Goal: Communication & Community: Share content

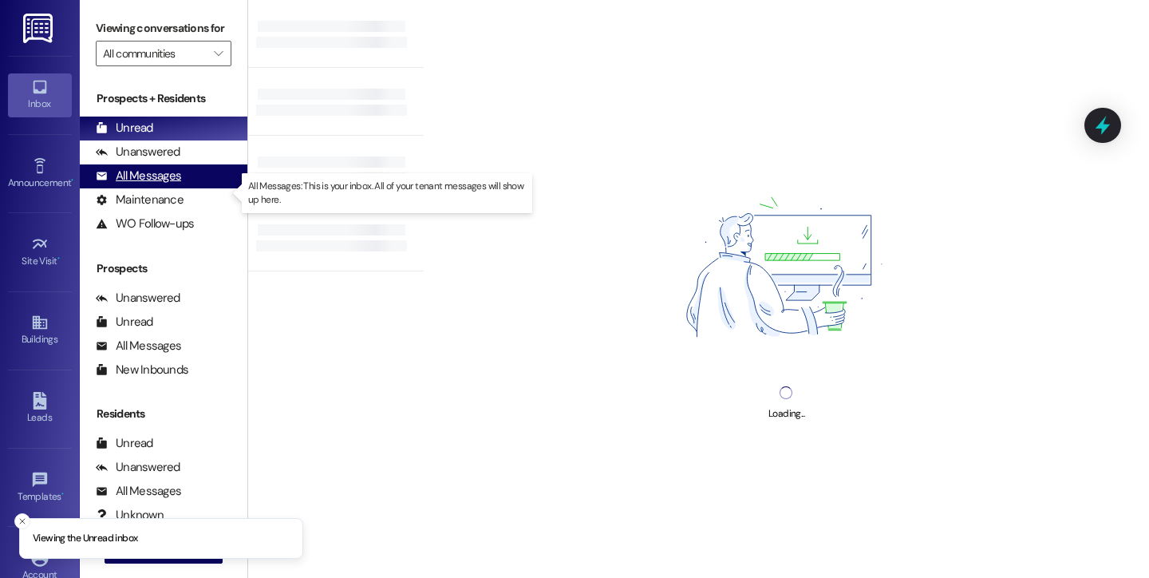
click at [164, 184] on div "All Messages" at bounding box center [138, 176] width 85 height 17
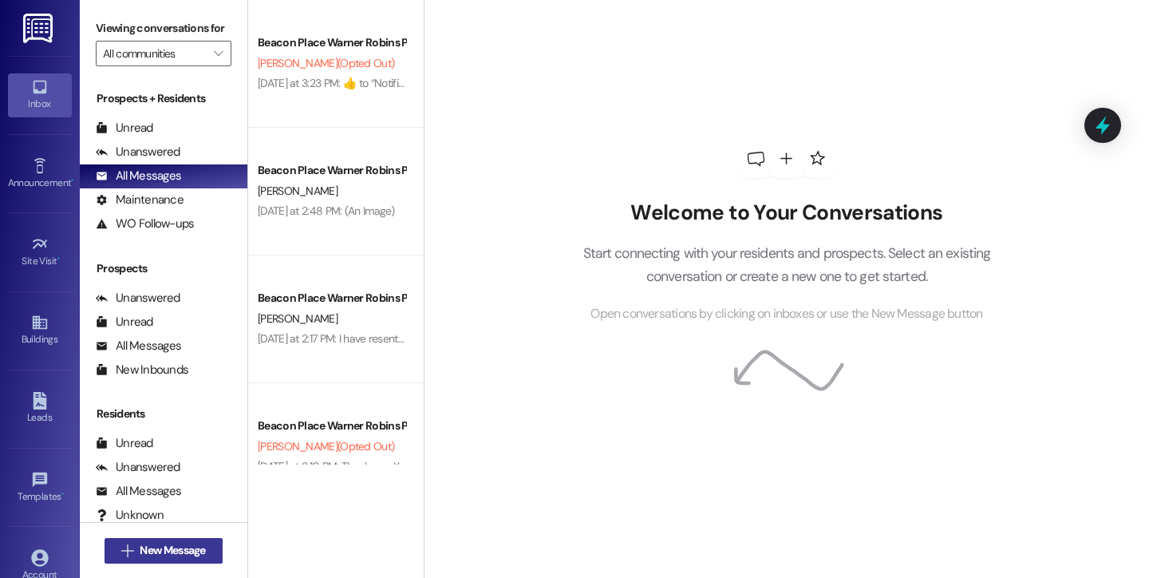
click at [156, 553] on span "New Message" at bounding box center [172, 550] width 65 height 17
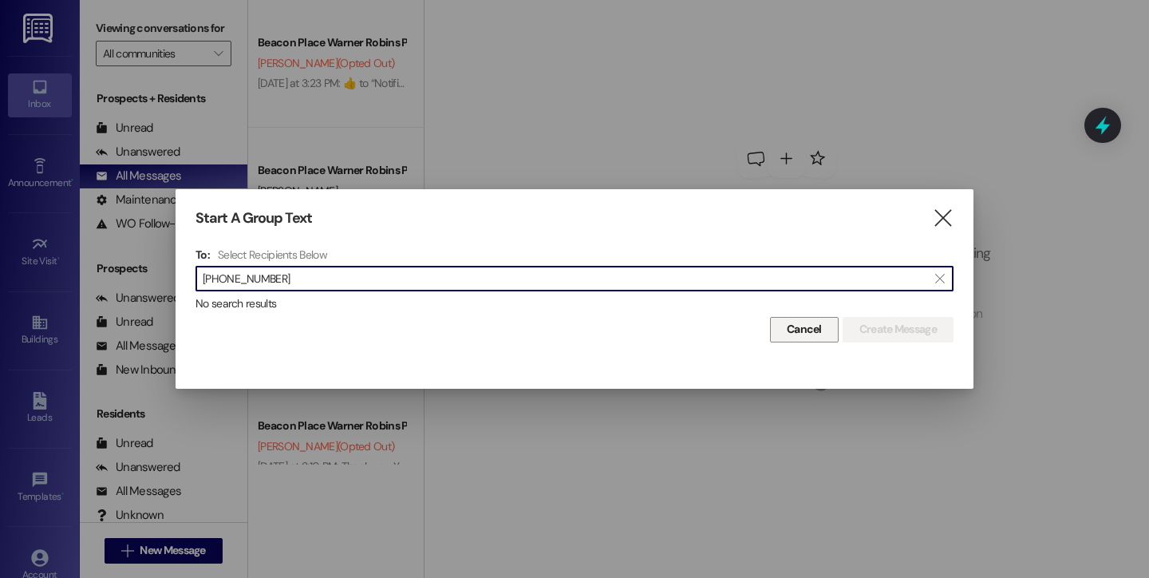
type input "(478) 731-3795"
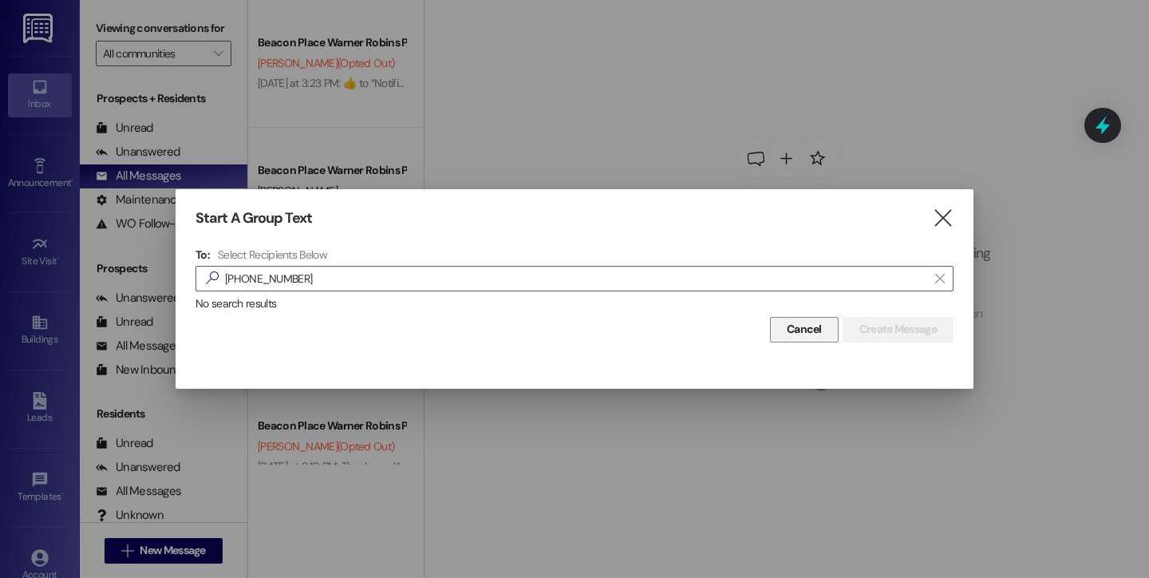
click at [804, 330] on span "Cancel" at bounding box center [804, 329] width 35 height 17
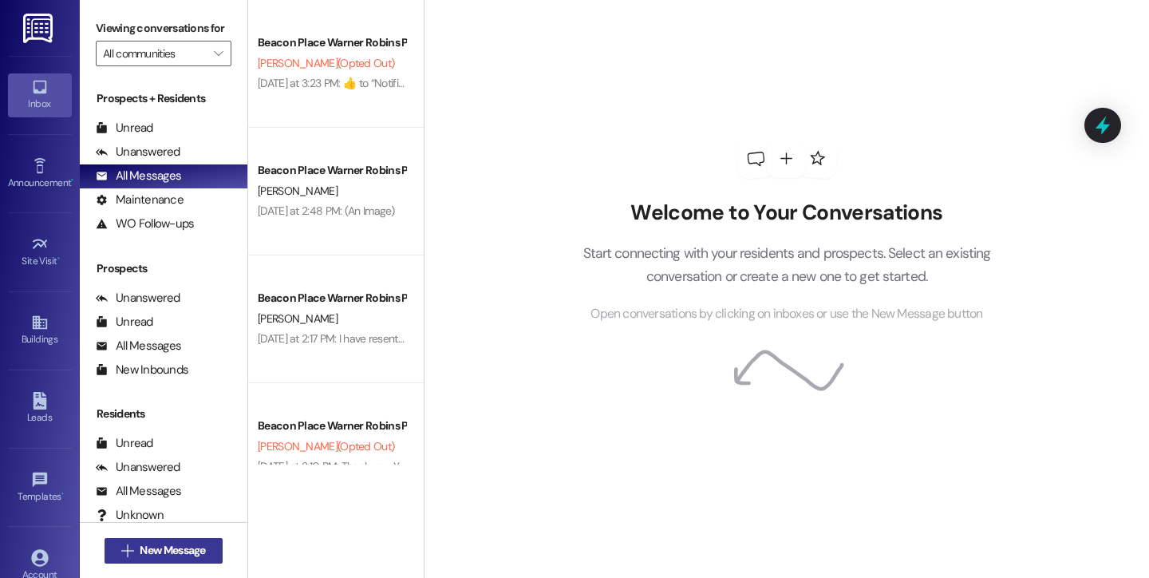
click at [144, 552] on span "New Message" at bounding box center [172, 550] width 65 height 17
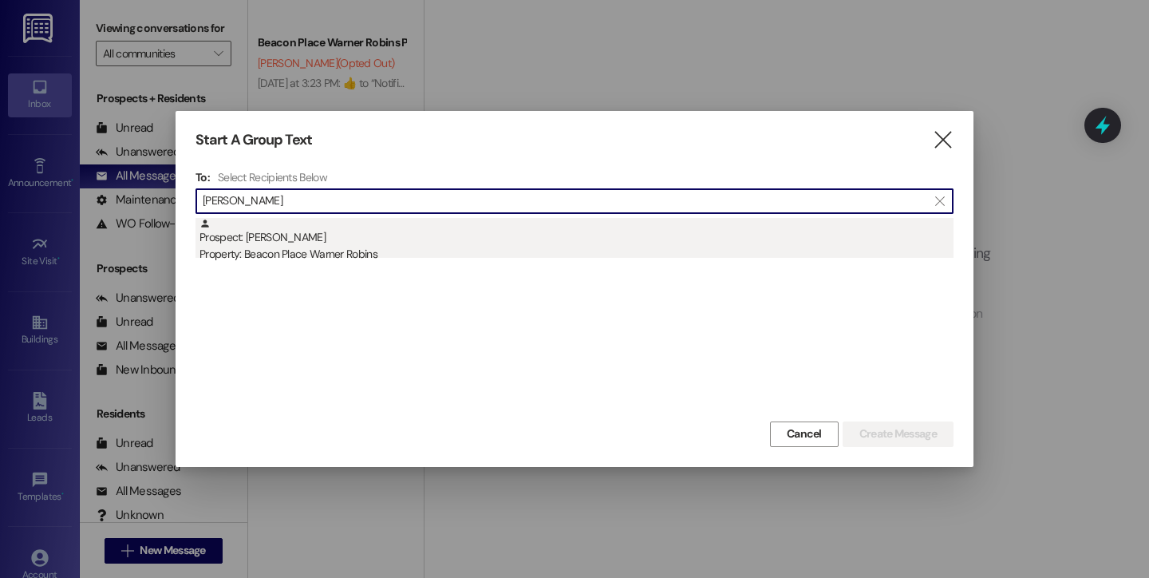
type input "brann"
click at [402, 247] on div "Property: Beacon Place Warner Robins" at bounding box center [576, 254] width 754 height 17
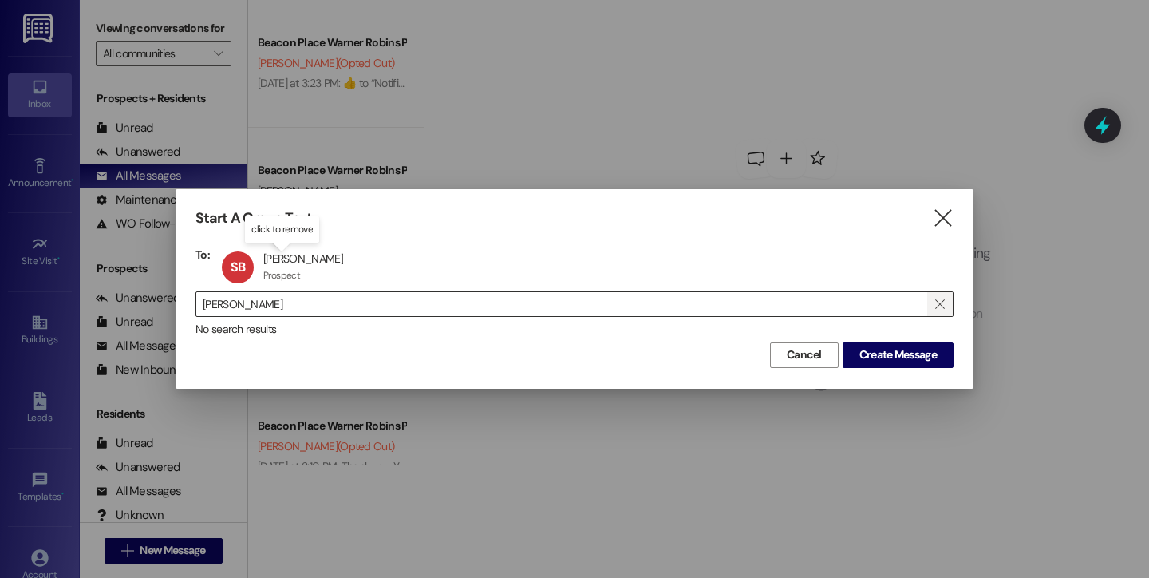
click at [934, 306] on span "" at bounding box center [939, 304] width 15 height 24
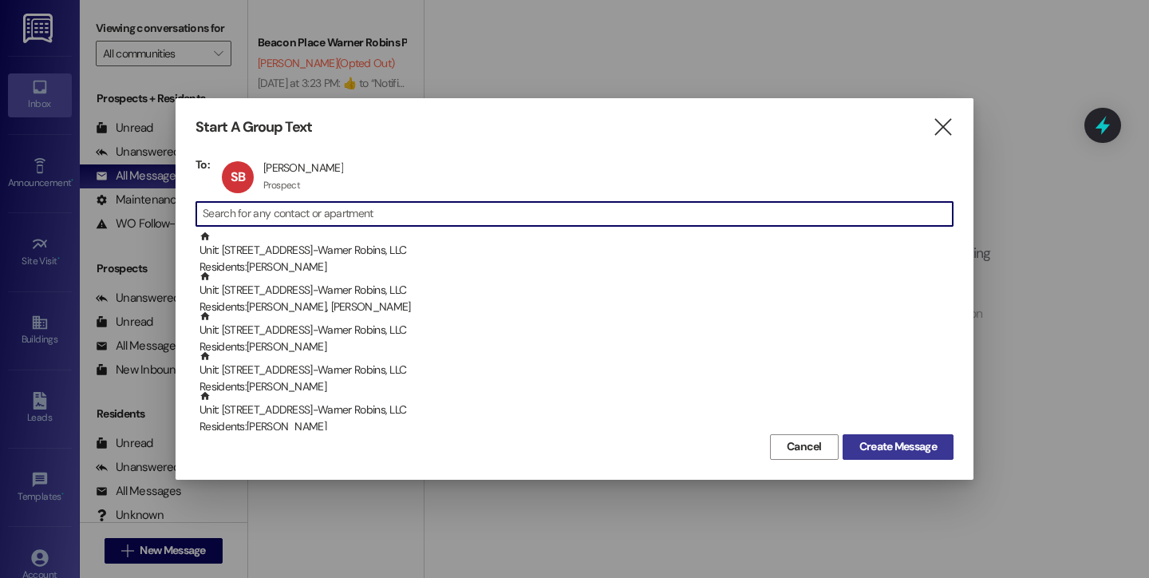
click at [882, 443] on span "Create Message" at bounding box center [897, 446] width 77 height 17
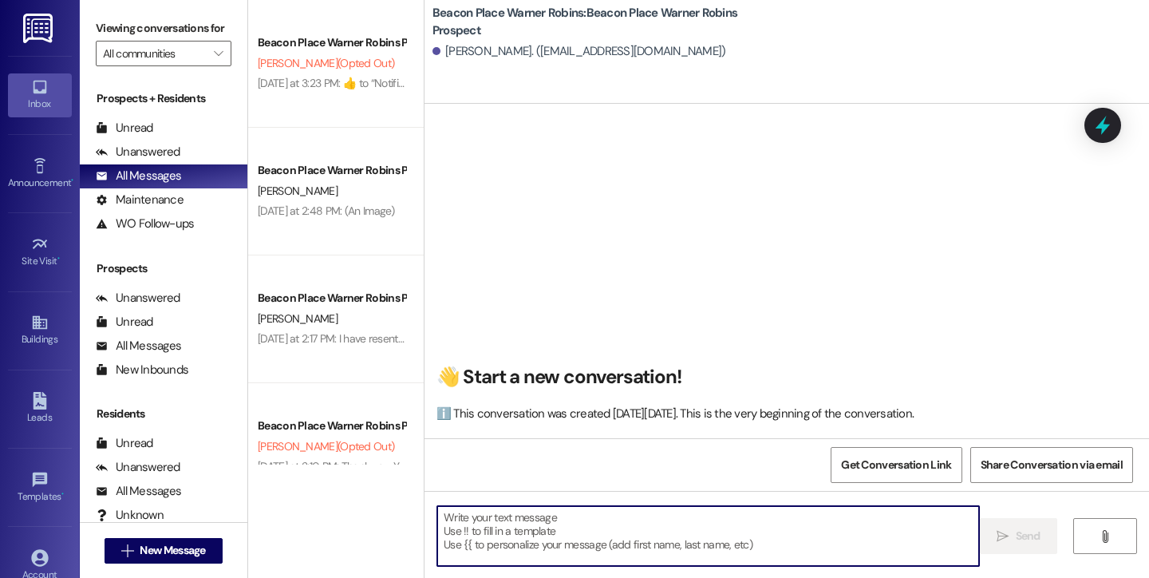
click at [500, 545] on textarea at bounding box center [708, 536] width 542 height 60
paste textarea "Hi! This is Bailey from Beacon Place Warner Robins. I saw you were interested i…"
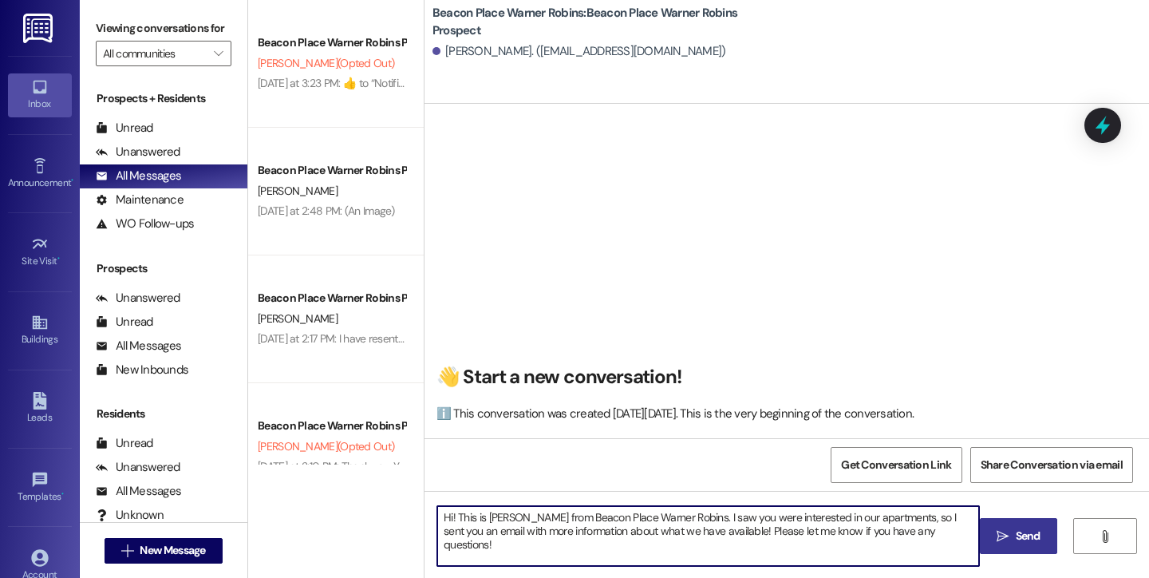
type textarea "Hi! This is Bailey from Beacon Place Warner Robins. I saw you were interested i…"
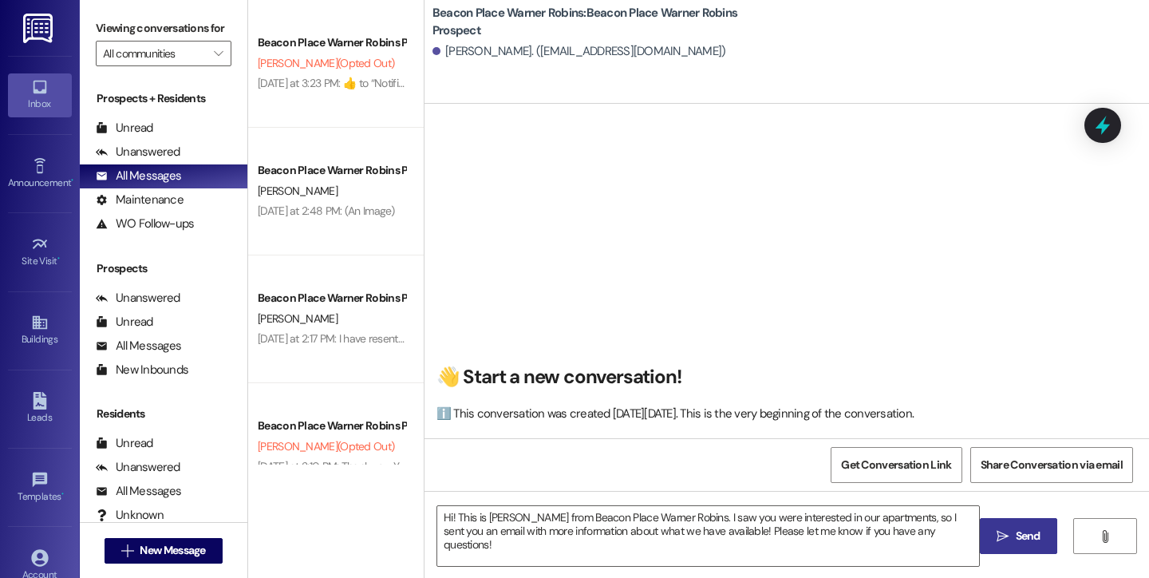
click at [1037, 532] on span "Send" at bounding box center [1028, 535] width 25 height 17
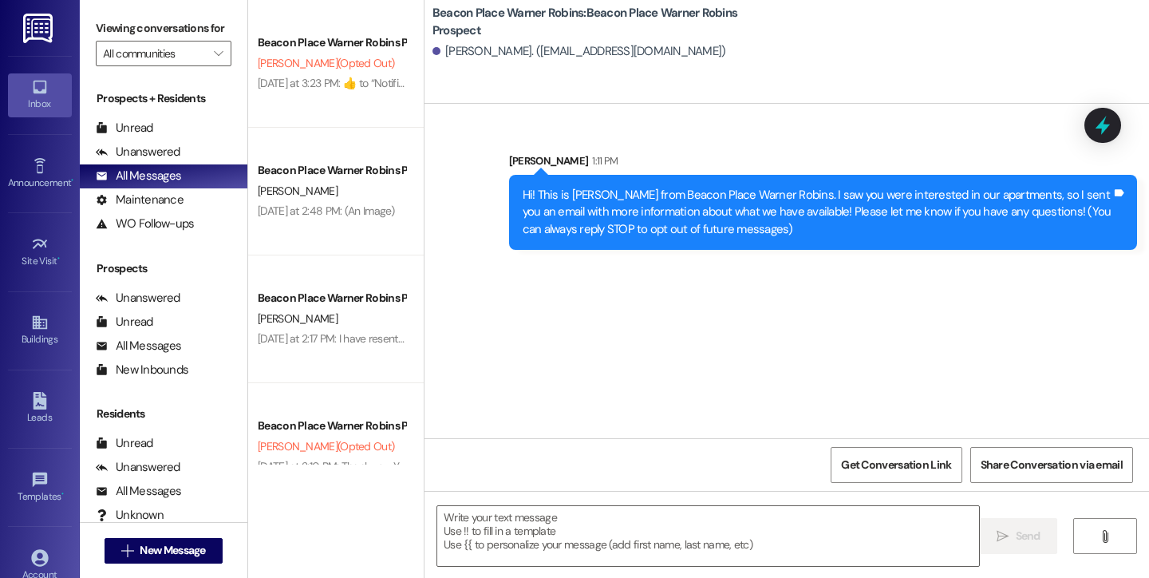
click at [38, 98] on div "Inbox" at bounding box center [40, 104] width 80 height 16
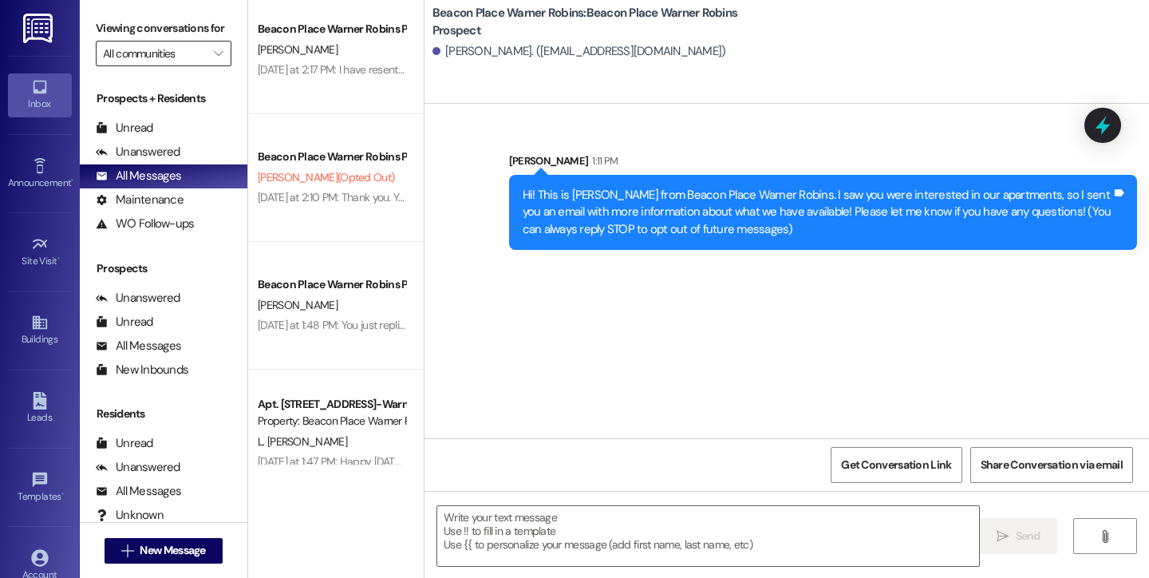
scroll to position [319, 0]
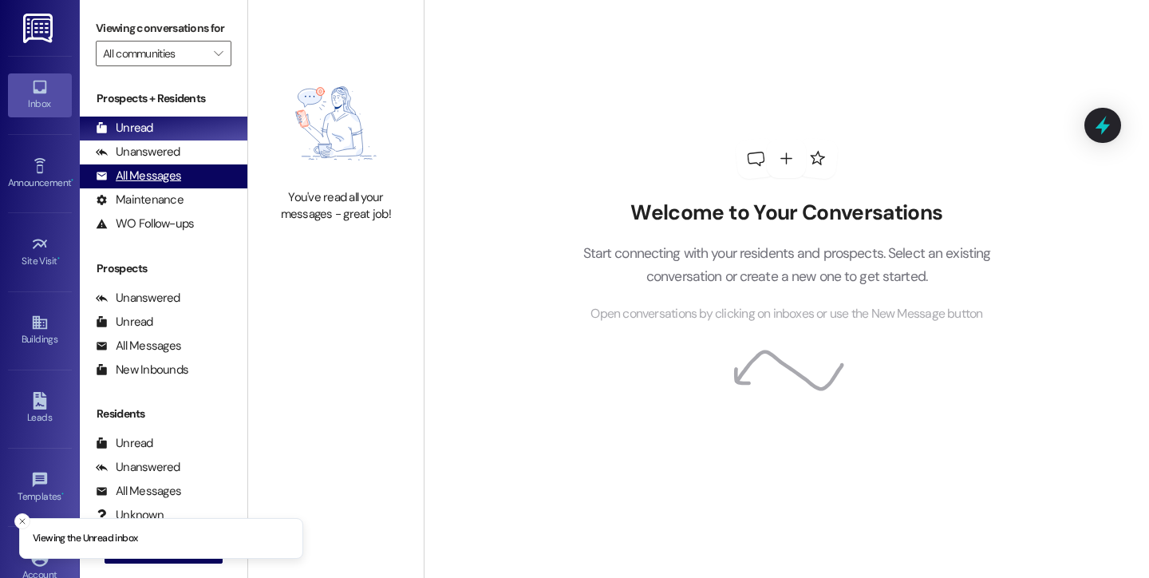
click at [156, 184] on div "All Messages" at bounding box center [138, 176] width 85 height 17
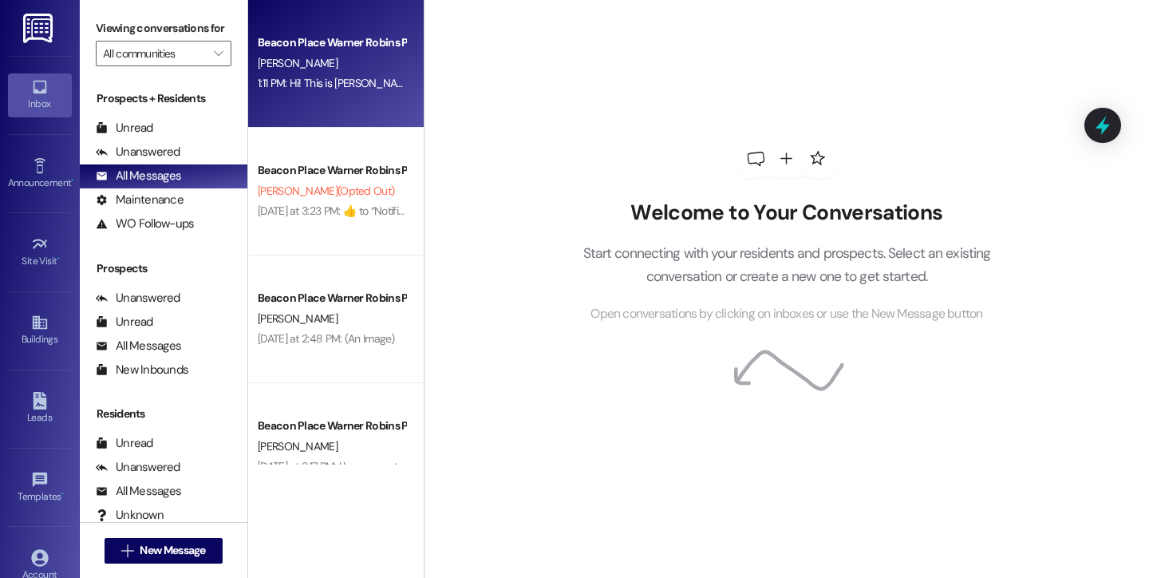
click at [310, 93] on div "1:11 PM: Hi! This is [PERSON_NAME] from Beacon Place Warner Robins. I saw you w…" at bounding box center [331, 83] width 151 height 20
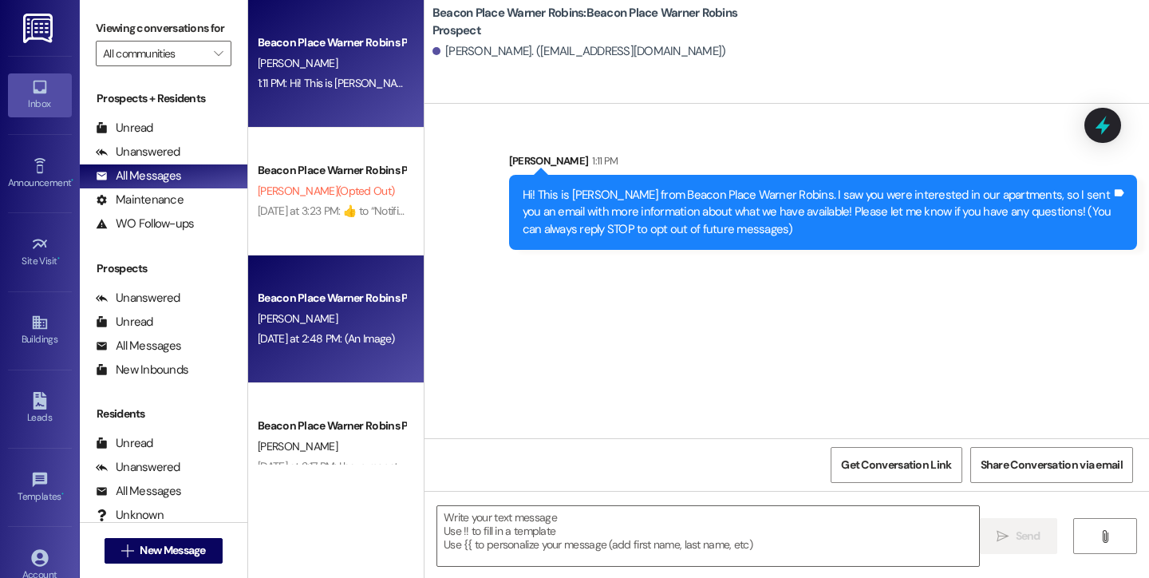
click at [295, 327] on div "[PERSON_NAME]" at bounding box center [331, 319] width 151 height 20
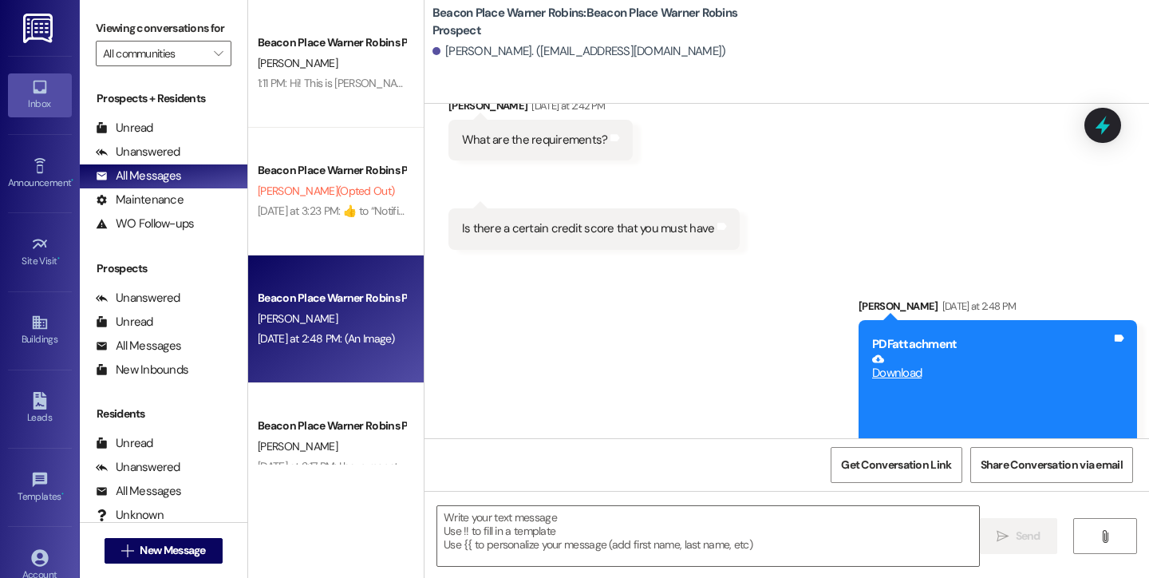
scroll to position [1306, 0]
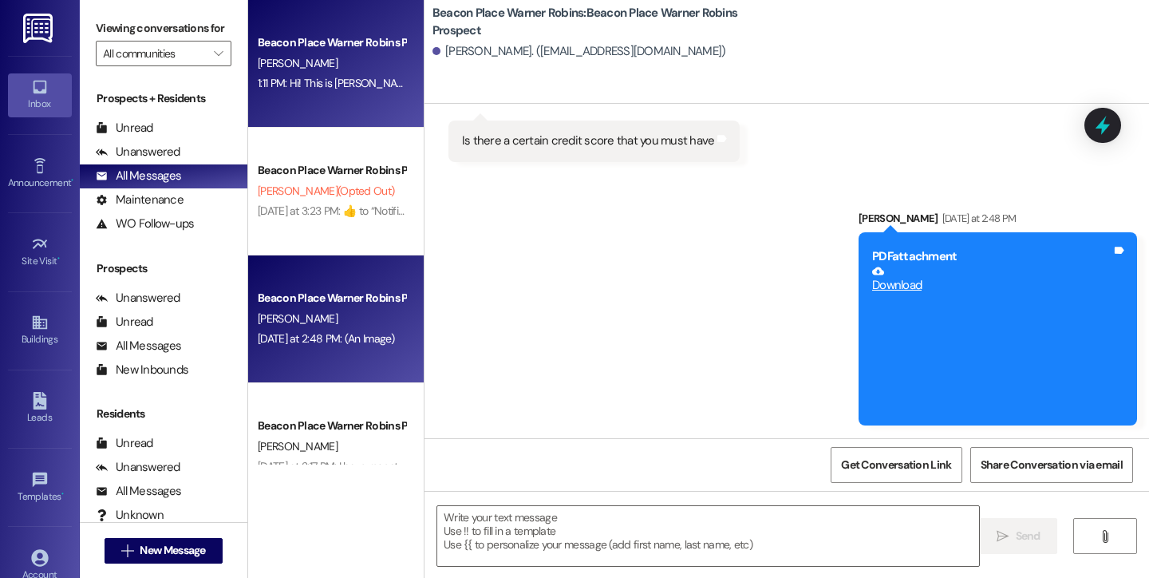
click at [314, 65] on div "[PERSON_NAME]" at bounding box center [331, 63] width 151 height 20
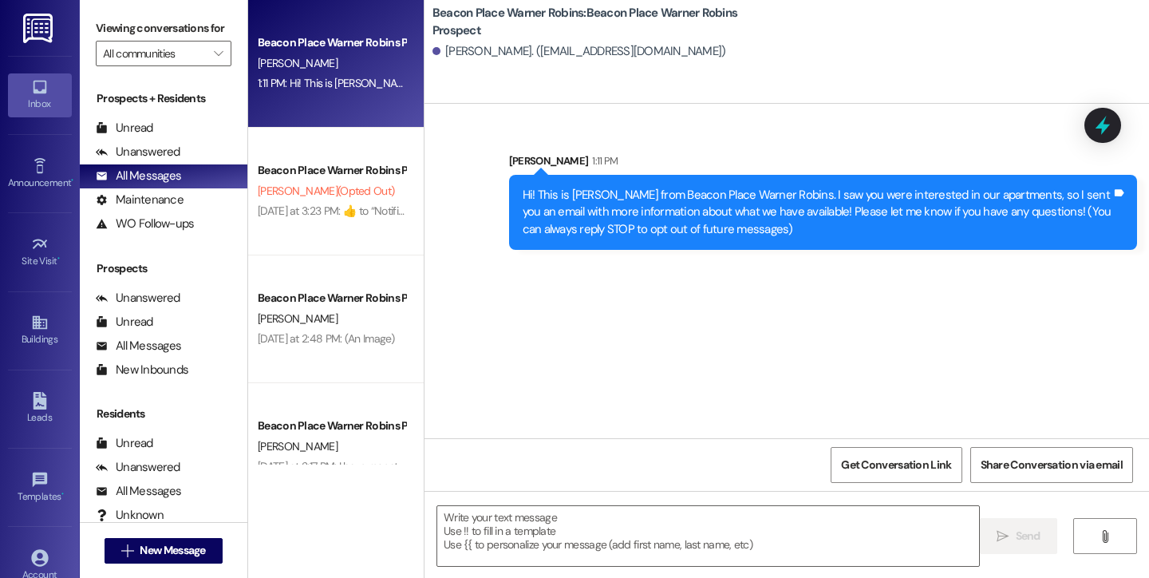
scroll to position [0, 0]
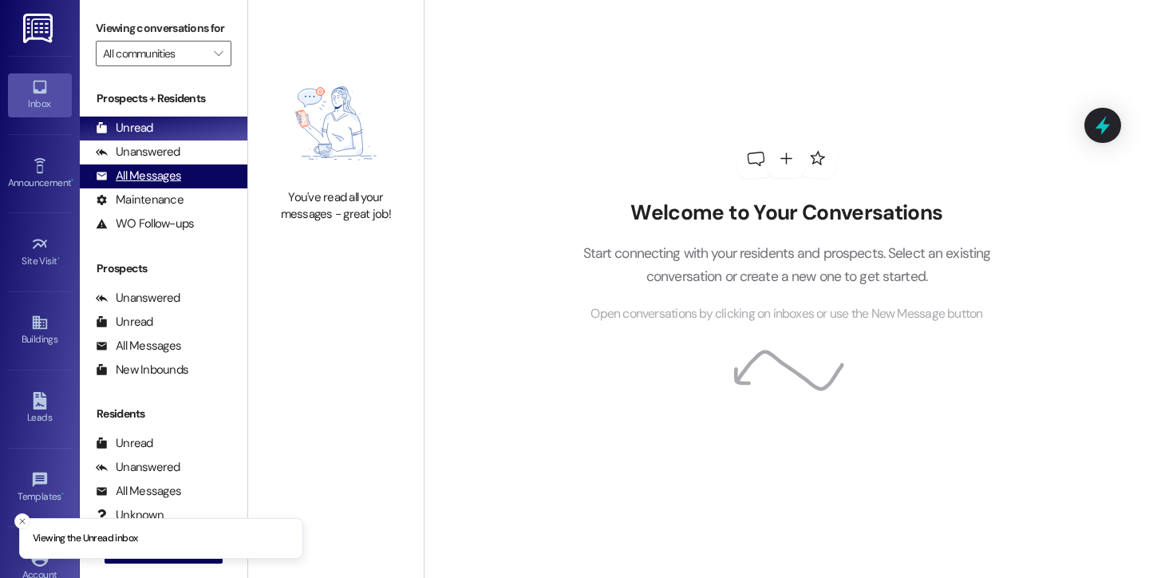
click at [163, 184] on div "All Messages" at bounding box center [138, 176] width 85 height 17
click at [178, 184] on div "All Messages" at bounding box center [138, 176] width 85 height 17
click at [134, 184] on div "All Messages" at bounding box center [138, 176] width 85 height 17
